Goal: Task Accomplishment & Management: Use online tool/utility

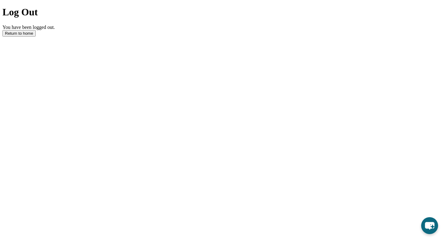
click at [36, 37] on button "Return to home" at bounding box center [18, 33] width 33 height 6
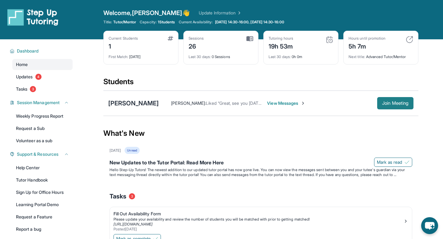
click at [377, 98] on button "Join Meeting" at bounding box center [395, 103] width 36 height 12
